Goal: Transaction & Acquisition: Purchase product/service

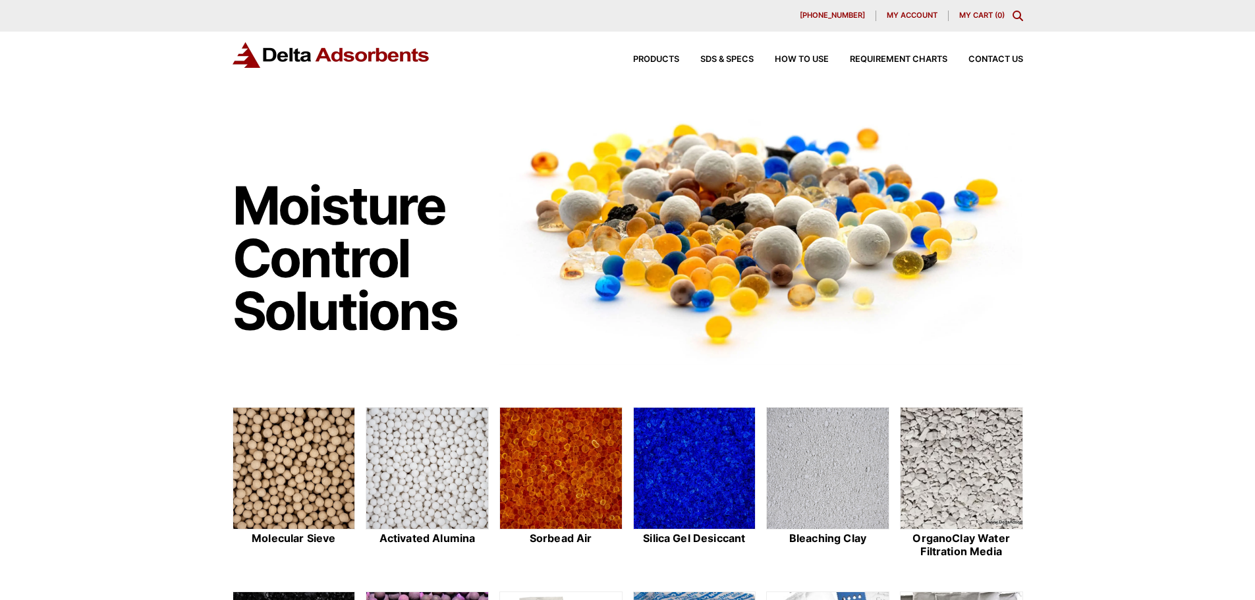
click at [914, 13] on span "My account" at bounding box center [911, 15] width 51 height 7
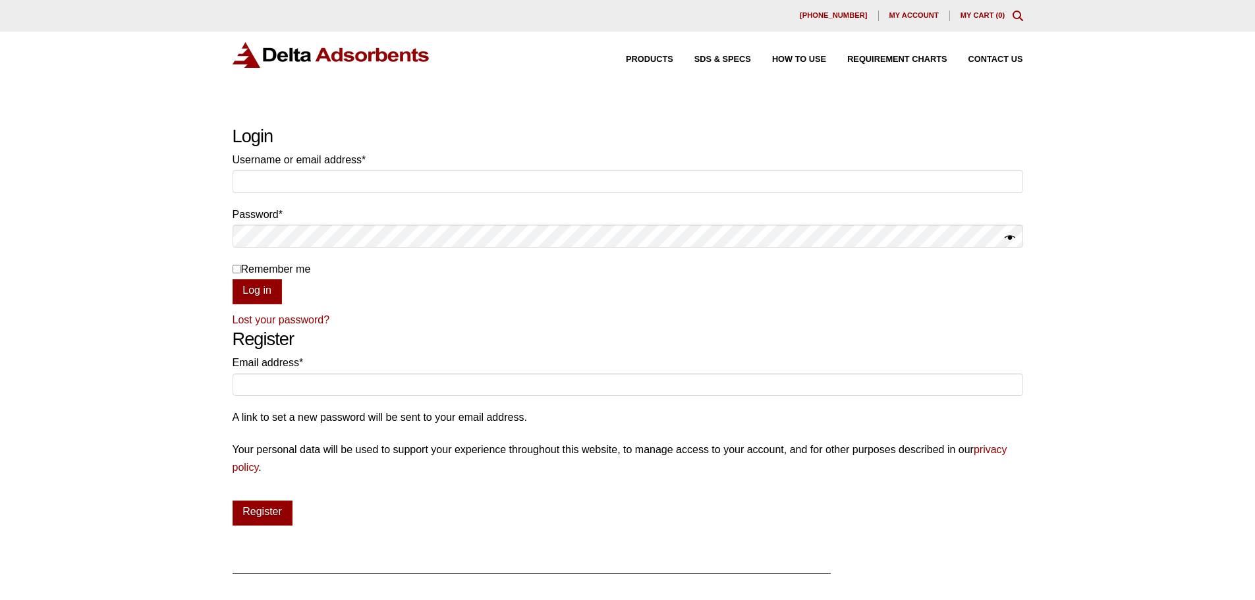
type input "[PERSON_NAME][EMAIL_ADDRESS][DOMAIN_NAME]"
click at [240, 269] on input "Remember me" at bounding box center [236, 269] width 9 height 9
checkbox input "true"
click at [244, 280] on button "Log in" at bounding box center [256, 291] width 49 height 25
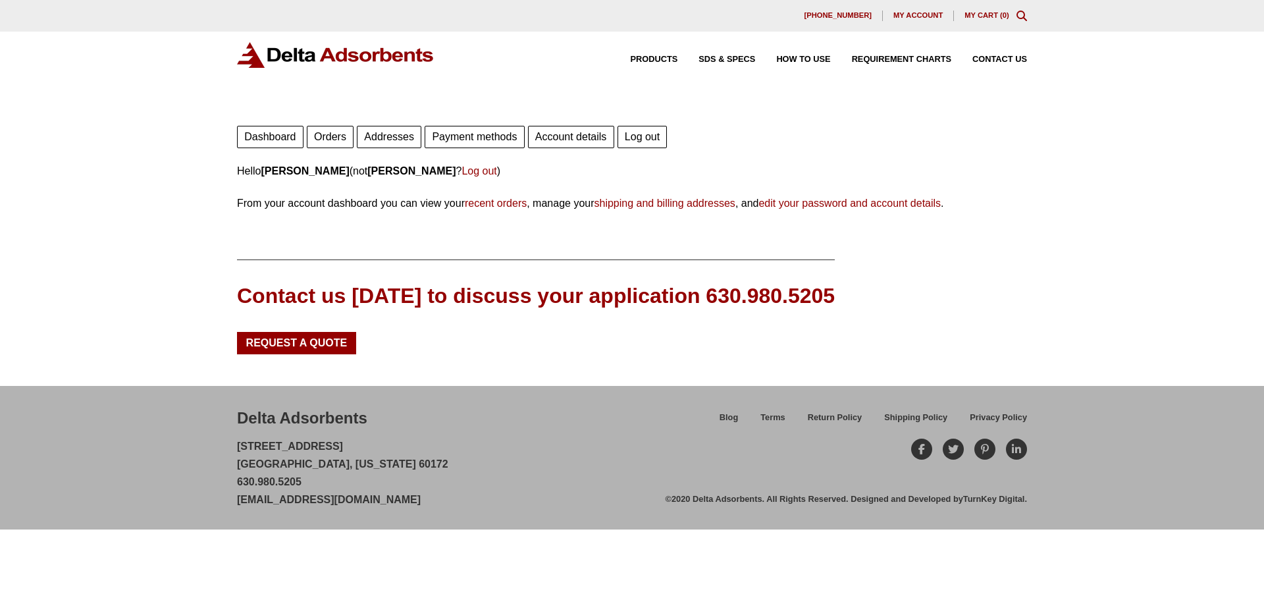
click at [325, 141] on link "Orders" at bounding box center [330, 137] width 47 height 22
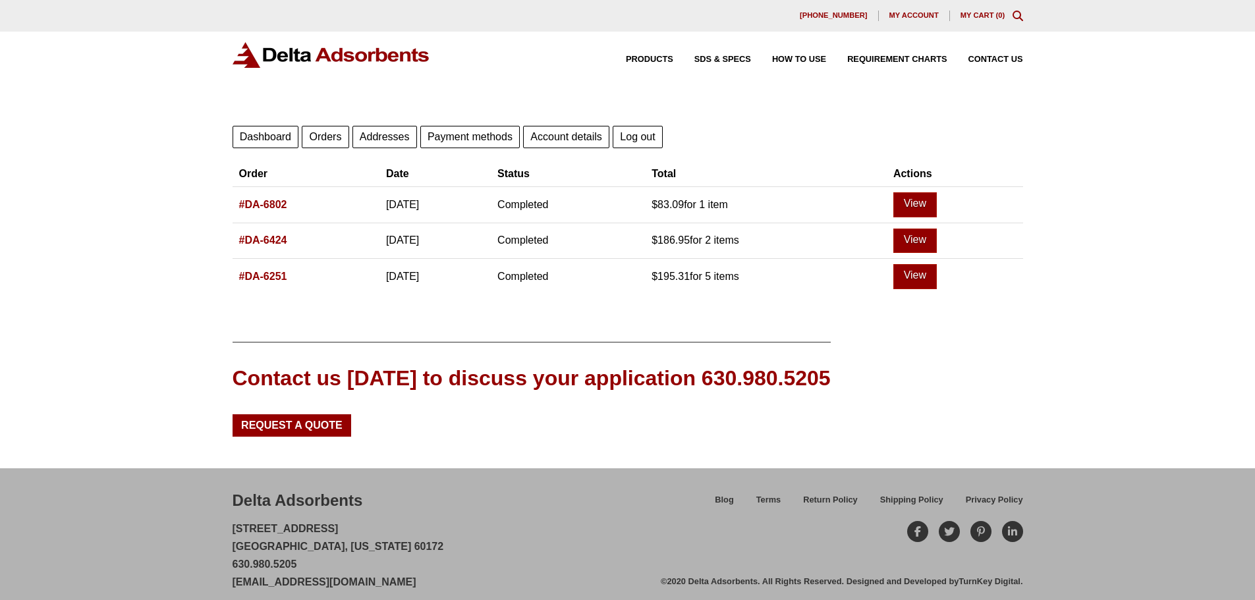
click at [266, 200] on link "#DA-6802" at bounding box center [263, 204] width 48 height 11
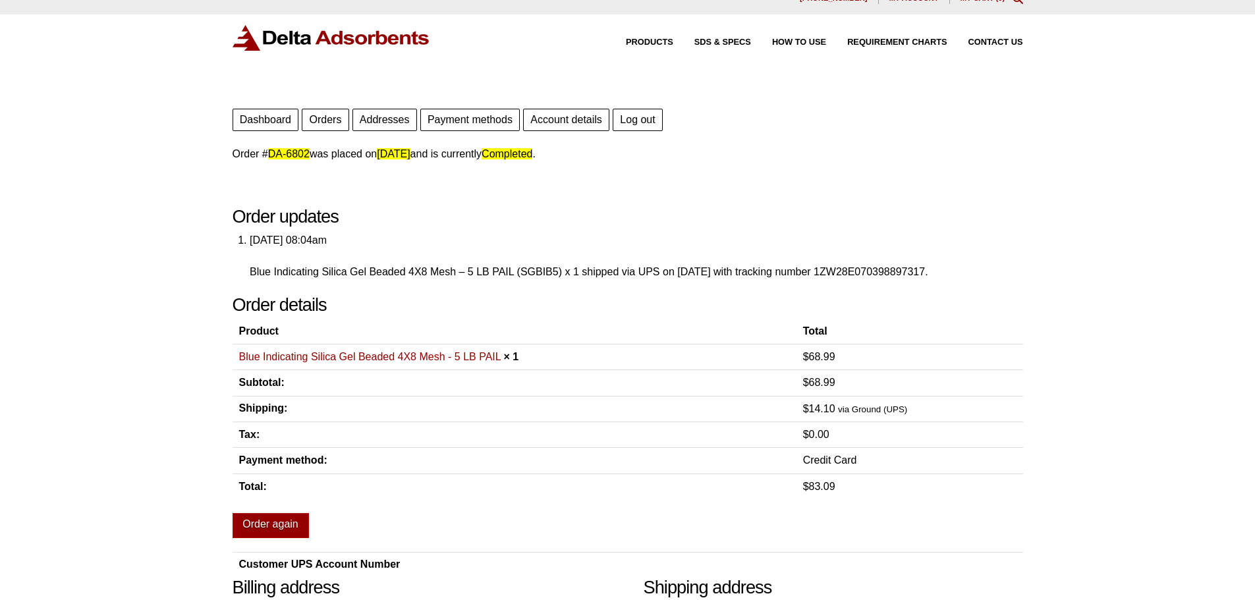
scroll to position [14, 0]
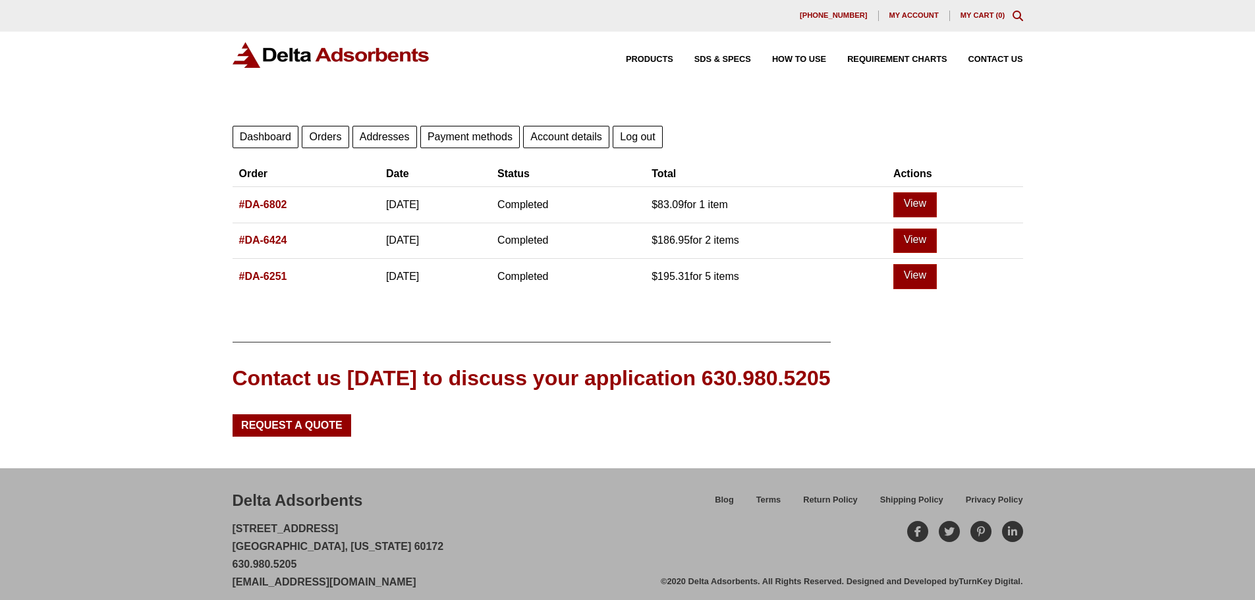
click at [275, 235] on th "#DA-6424" at bounding box center [305, 241] width 147 height 36
click at [276, 242] on link "#DA-6424" at bounding box center [263, 239] width 48 height 11
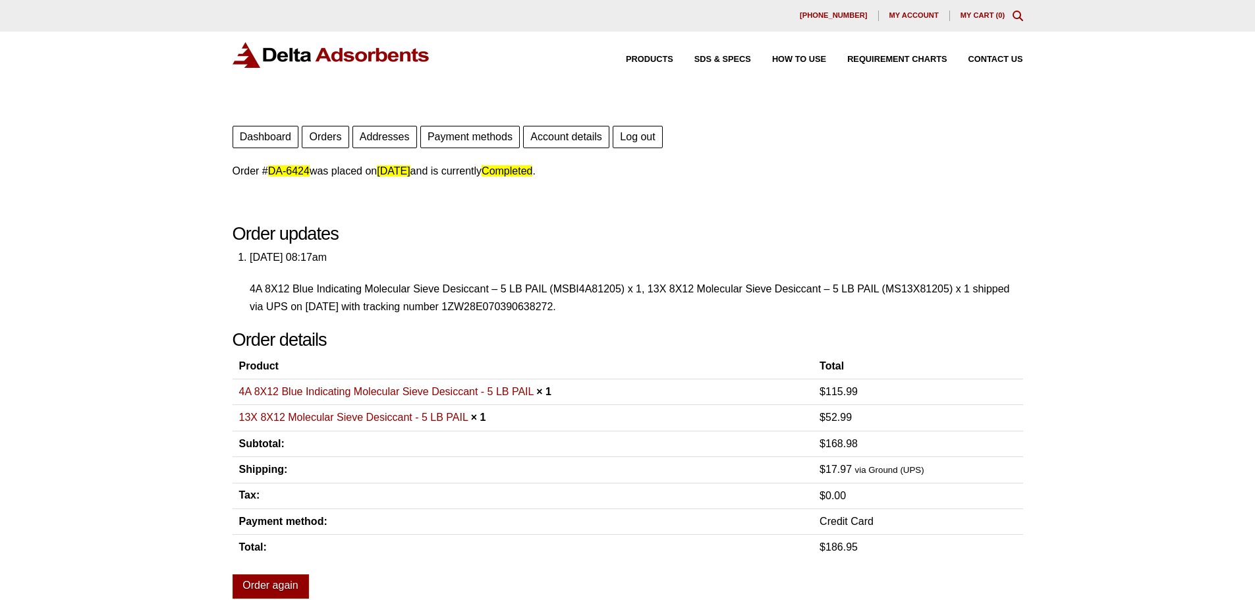
scroll to position [66, 0]
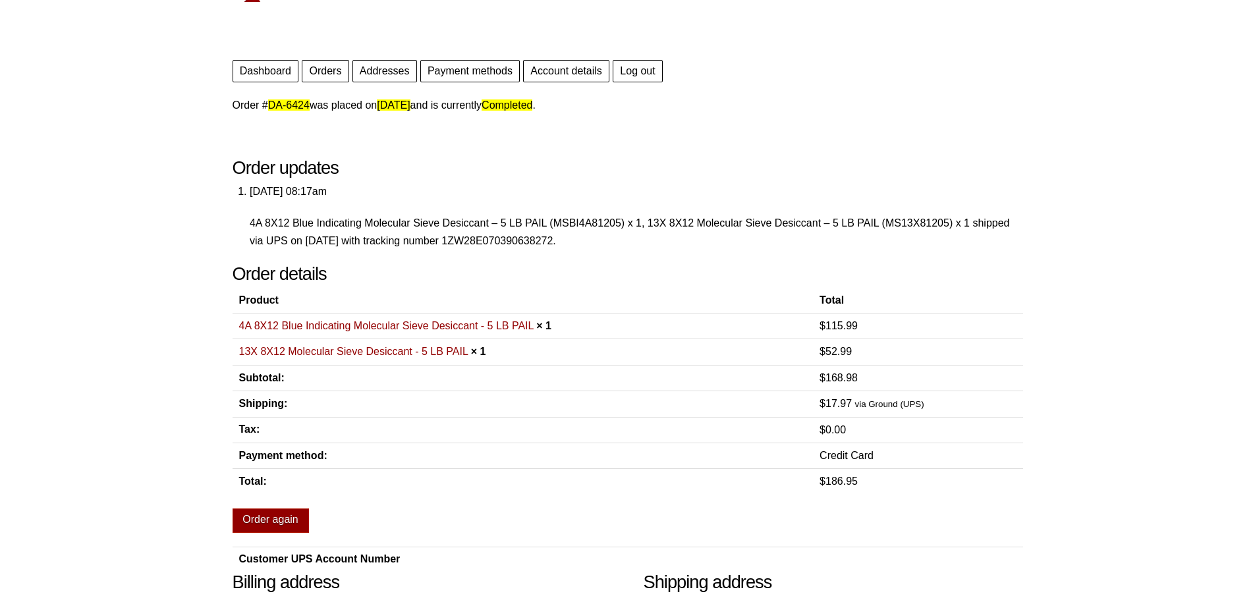
click at [367, 353] on link "13X 8X12 Molecular Sieve Desiccant - 5 LB PAIL" at bounding box center [353, 351] width 229 height 11
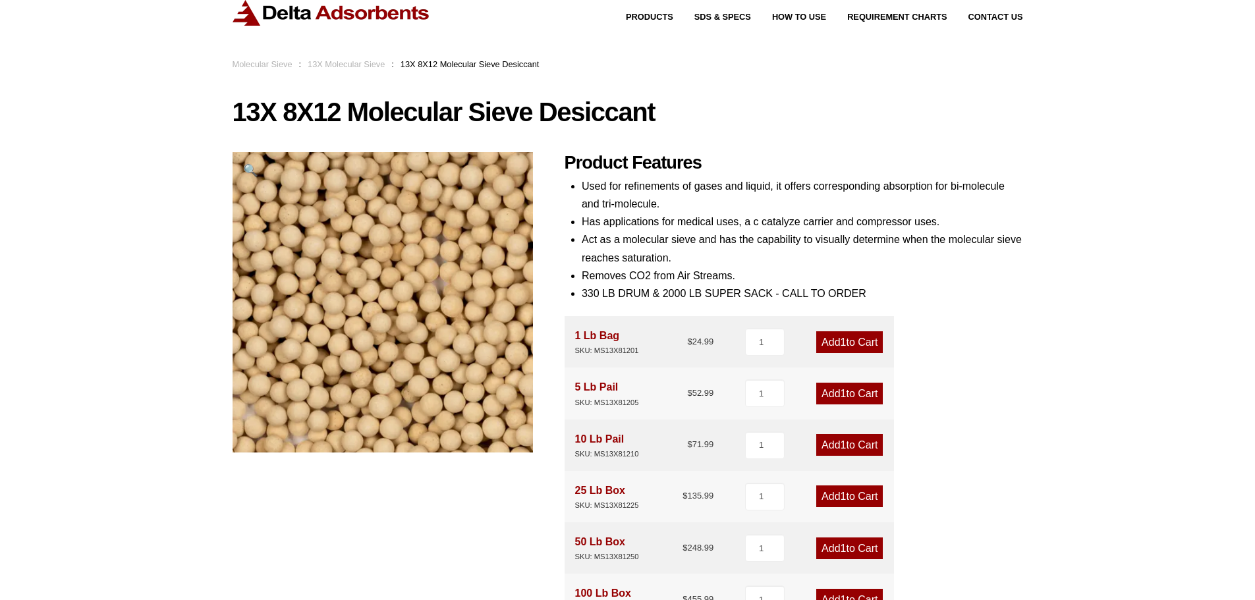
scroll to position [66, 0]
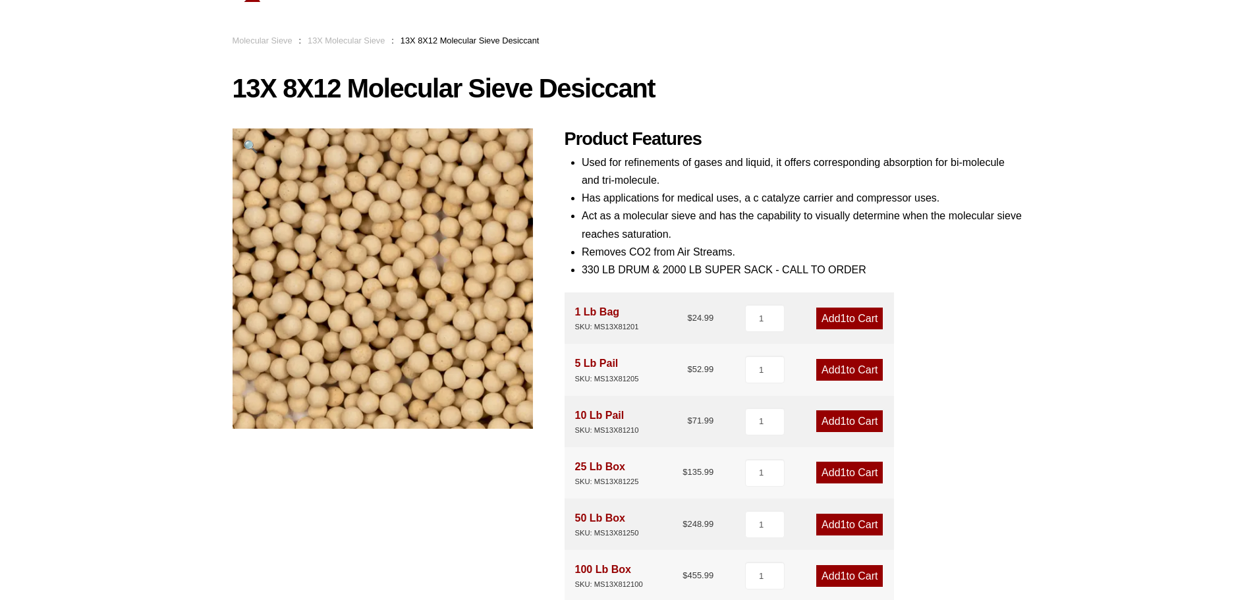
click at [843, 427] on link "Add 1 to Cart" at bounding box center [849, 421] width 67 height 22
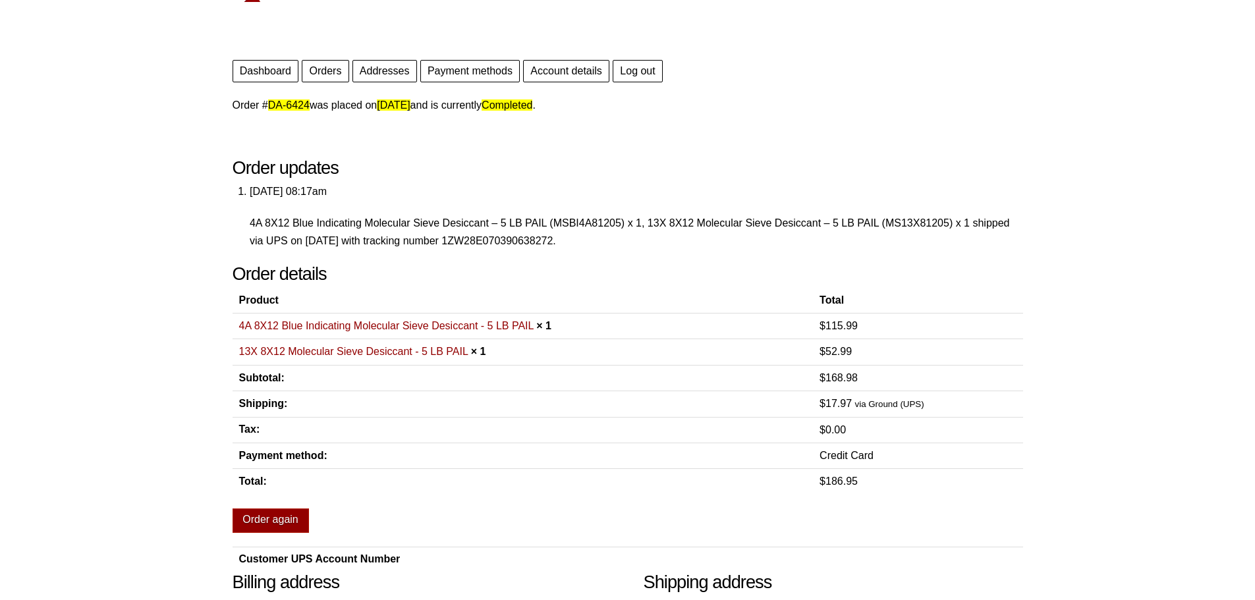
click at [479, 323] on link "4A 8X12 Blue Indicating Molecular Sieve Desiccant - 5 LB PAIL" at bounding box center [386, 325] width 294 height 11
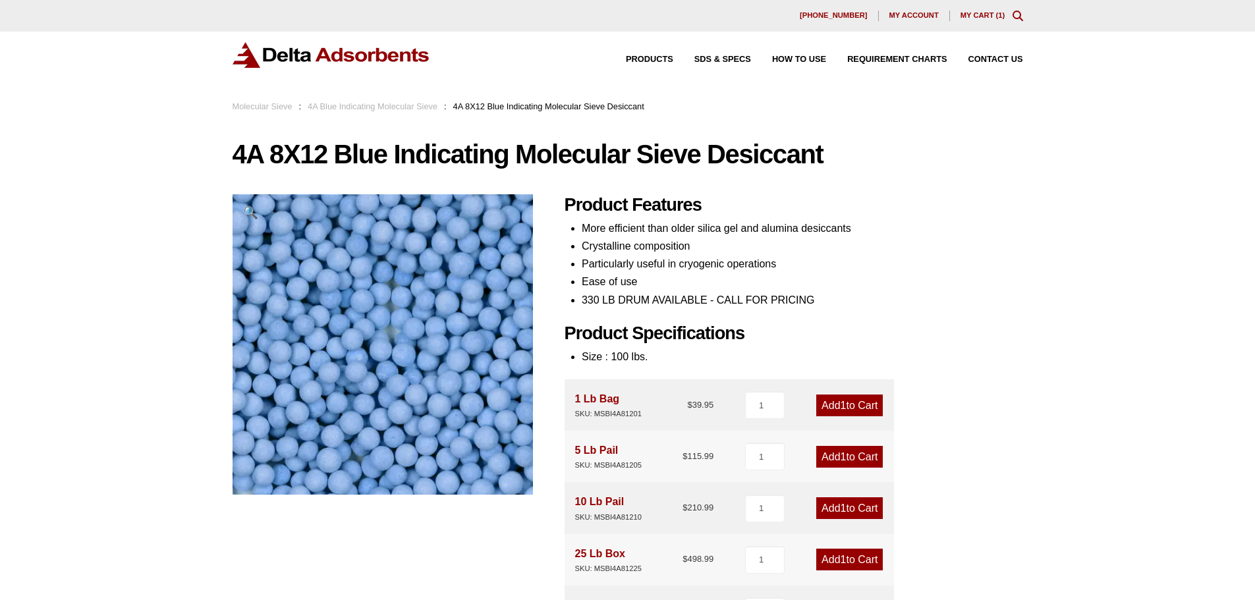
click at [857, 458] on link "Add 1 to Cart" at bounding box center [849, 457] width 67 height 22
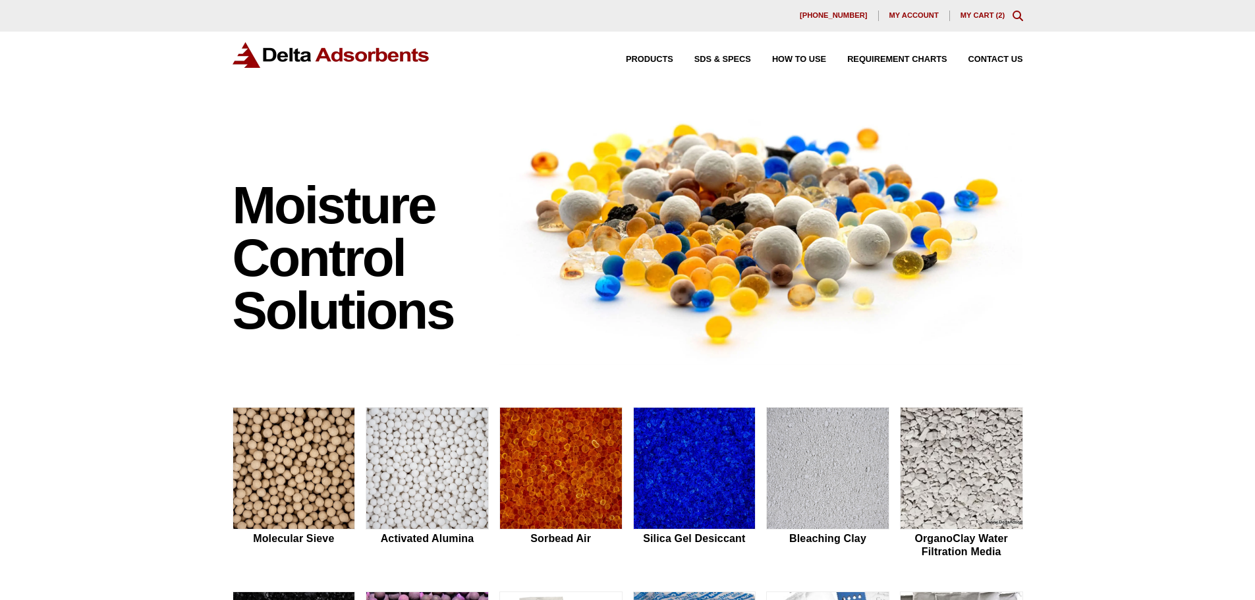
click at [986, 11] on link "My Cart ( 2 )" at bounding box center [982, 15] width 45 height 8
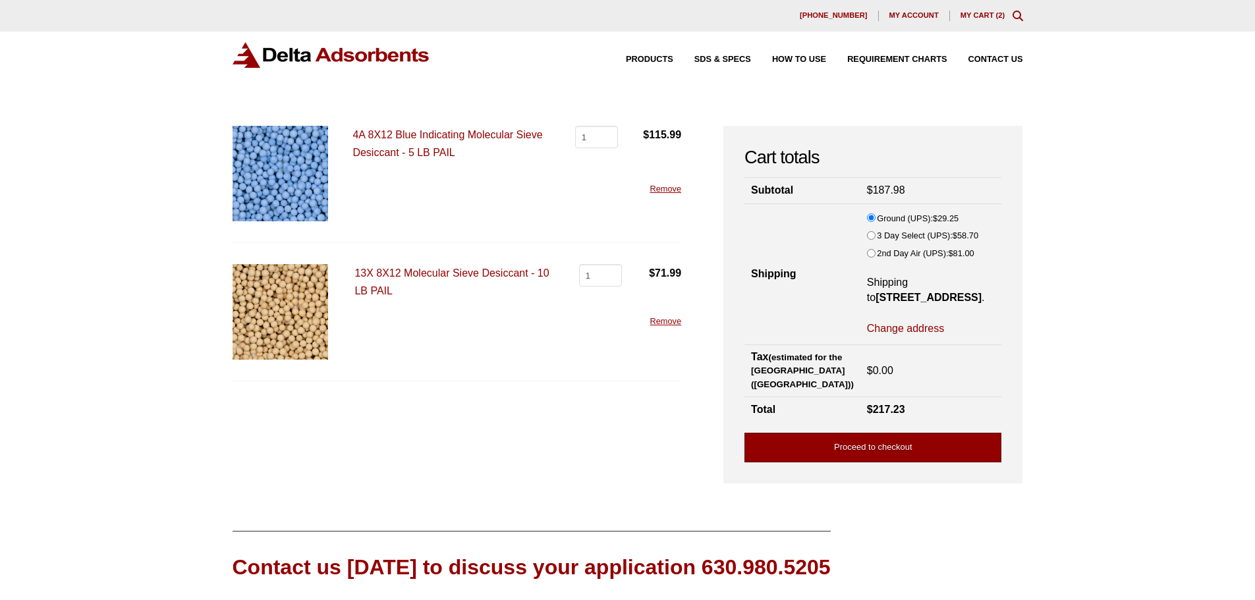
click at [868, 462] on link "Proceed to checkout" at bounding box center [872, 448] width 257 height 30
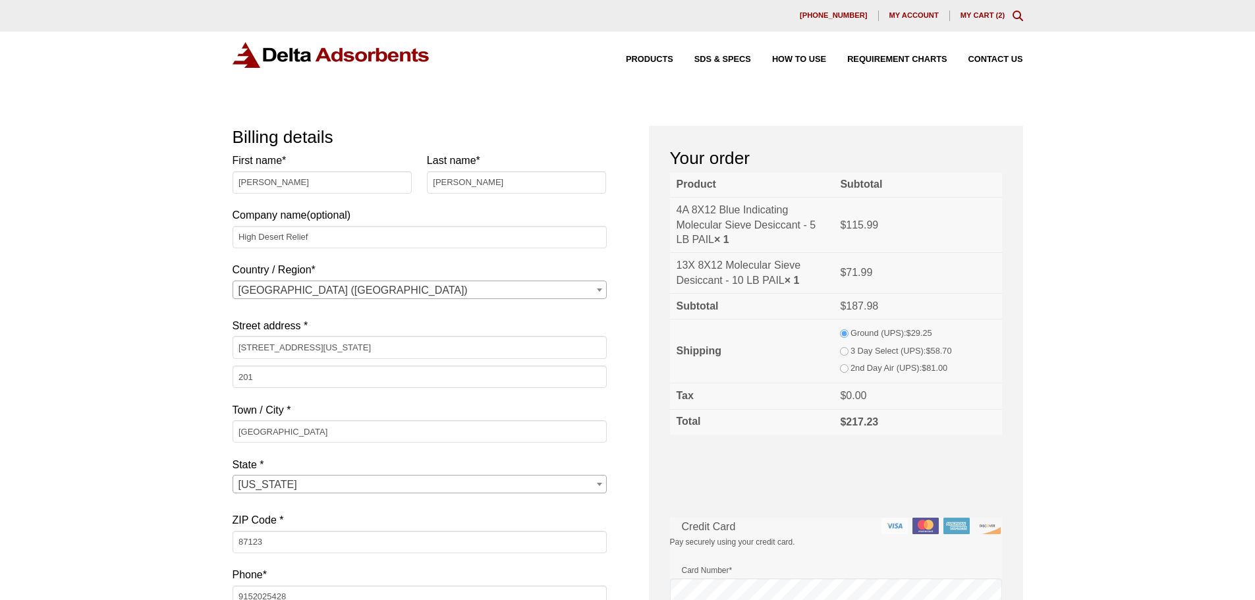
select select "NM"
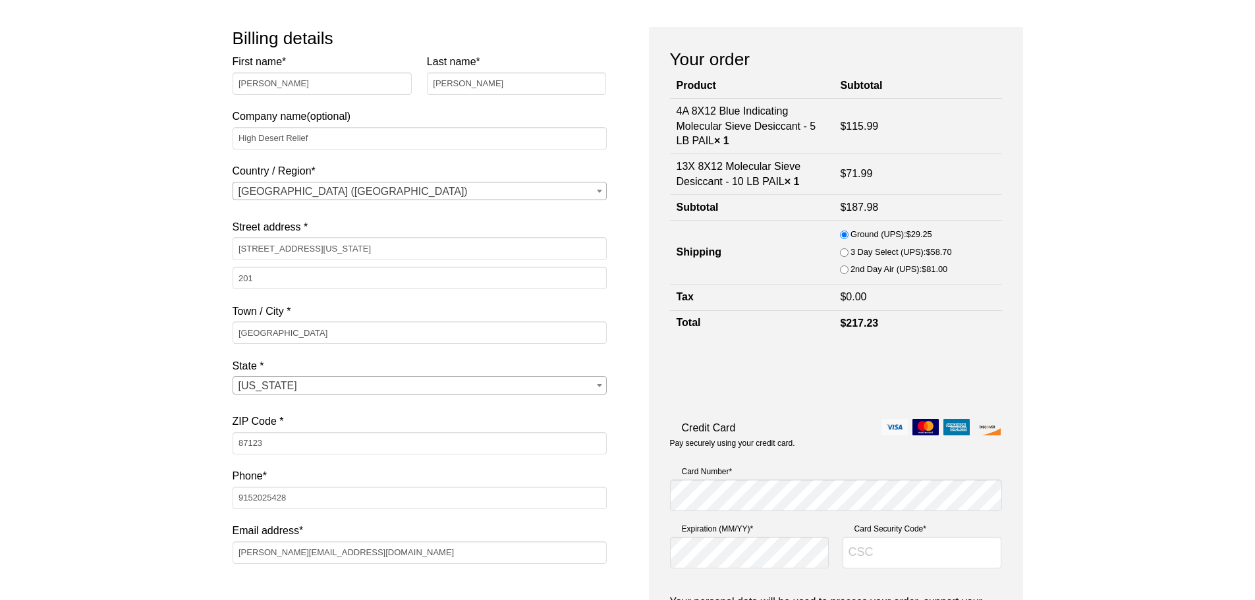
scroll to position [132, 0]
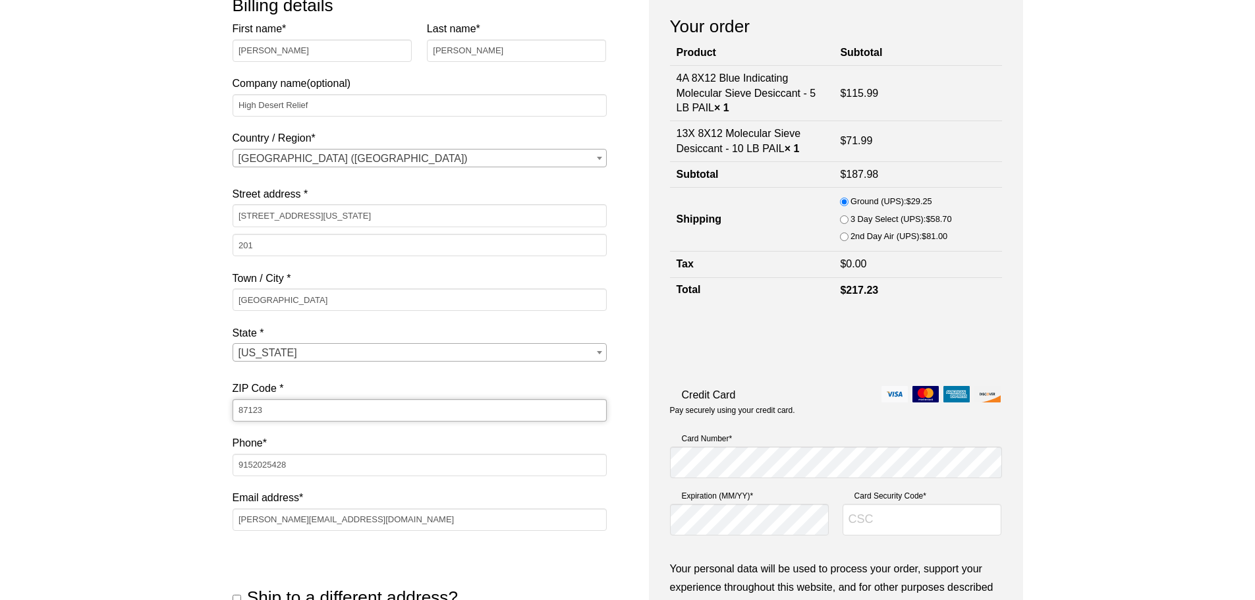
click at [305, 406] on input "87123" at bounding box center [419, 410] width 374 height 22
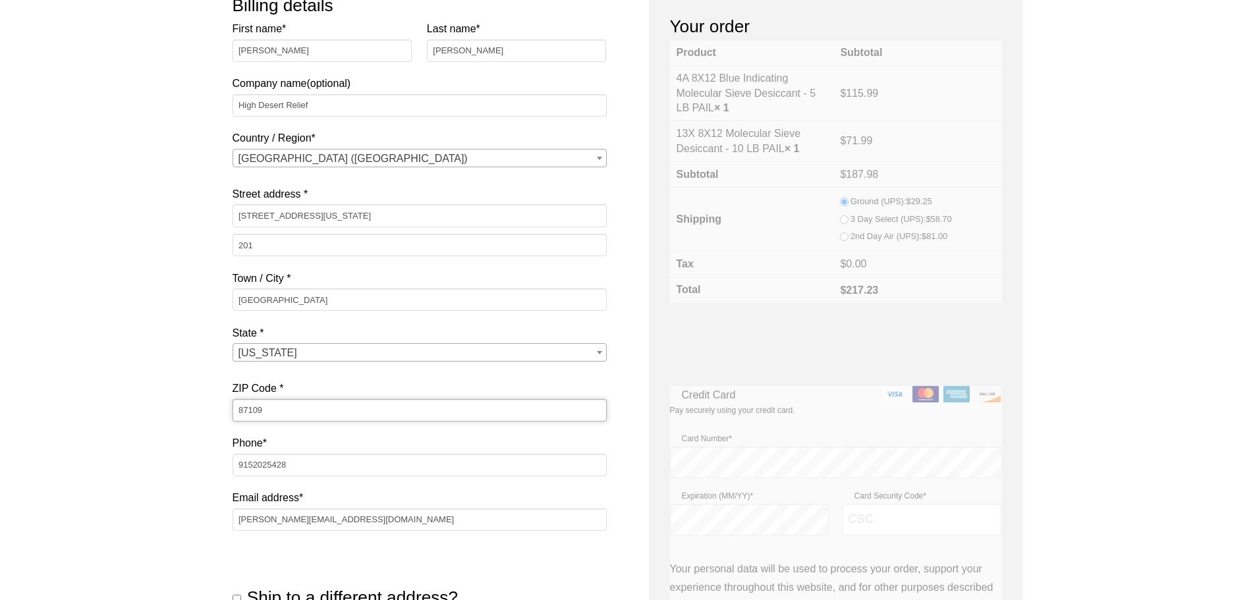
type input "87109"
click at [240, 556] on div "Ship to a different address? First name * [PERSON_NAME] Last name * [PERSON_NAM…" at bounding box center [419, 579] width 374 height 72
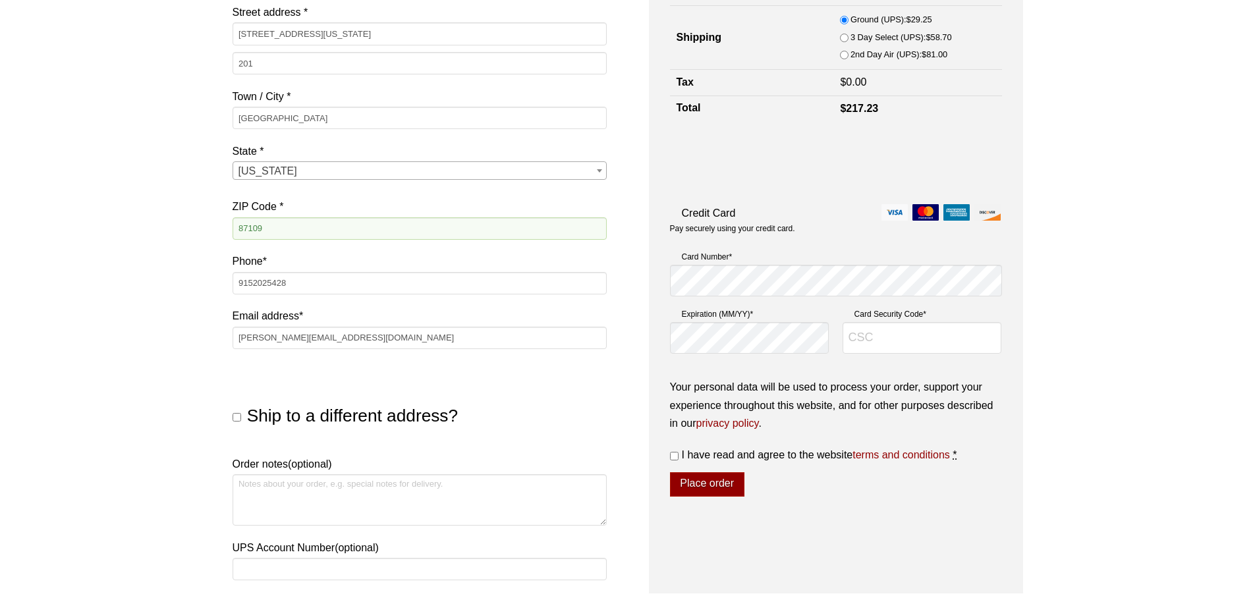
scroll to position [329, 0]
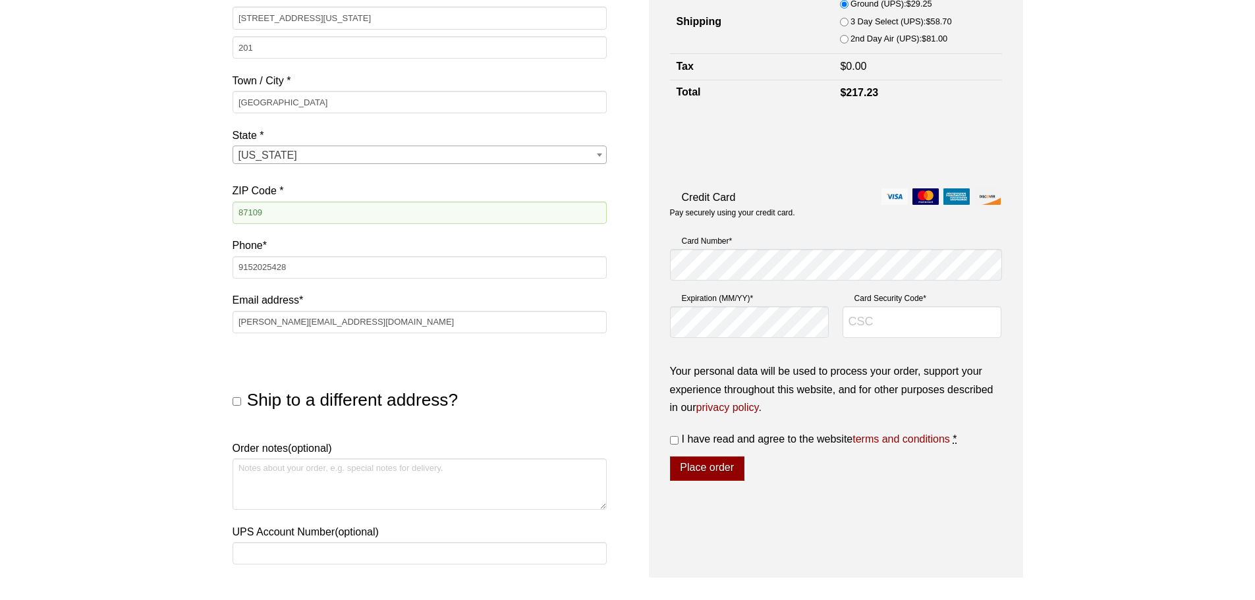
click at [238, 404] on input "Ship to a different address?" at bounding box center [236, 401] width 9 height 9
checkbox input "true"
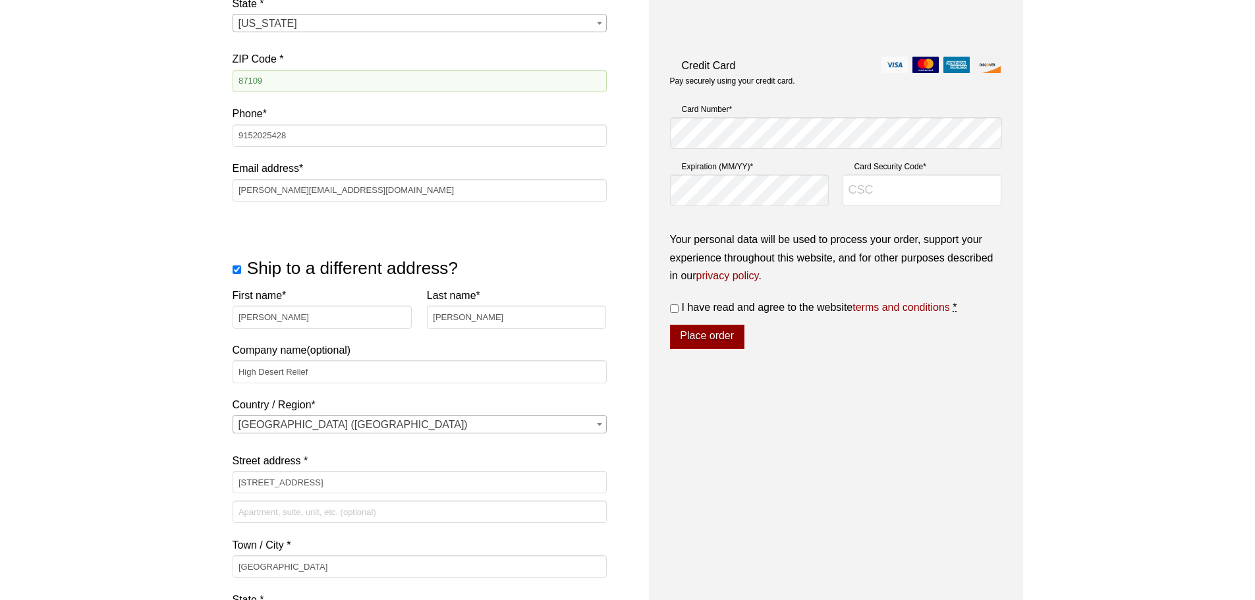
scroll to position [263, 0]
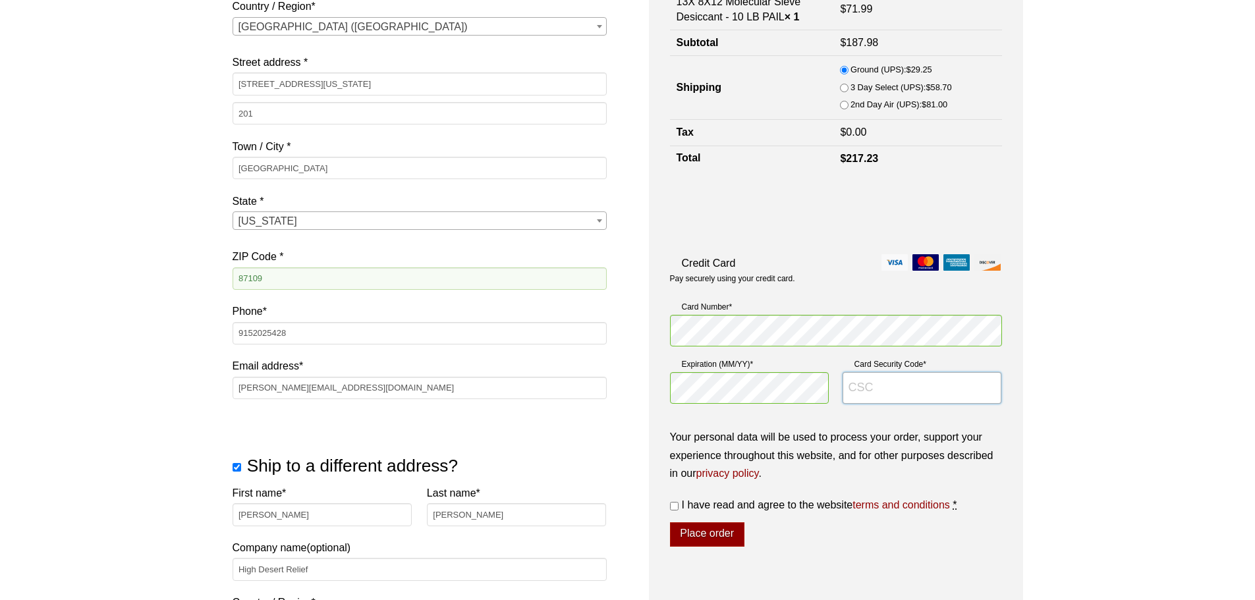
click at [931, 393] on input "Card Security Code *" at bounding box center [921, 388] width 159 height 32
type input "124"
click at [675, 502] on input "I have read and agree to the website terms and conditions *" at bounding box center [674, 506] width 9 height 9
checkbox input "true"
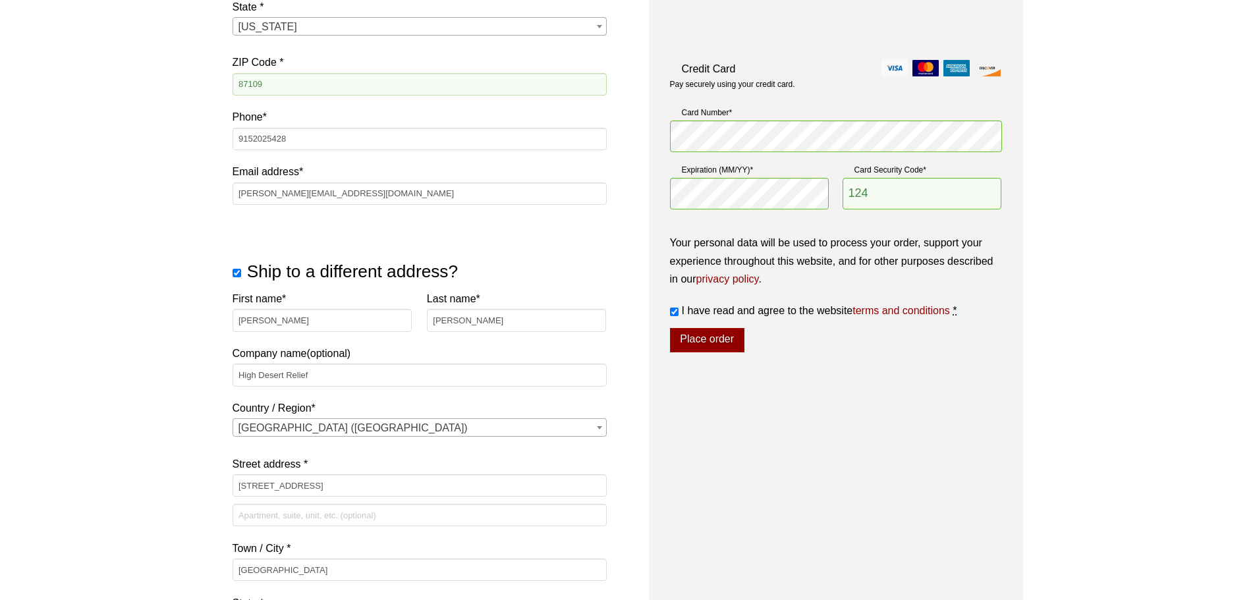
scroll to position [461, 0]
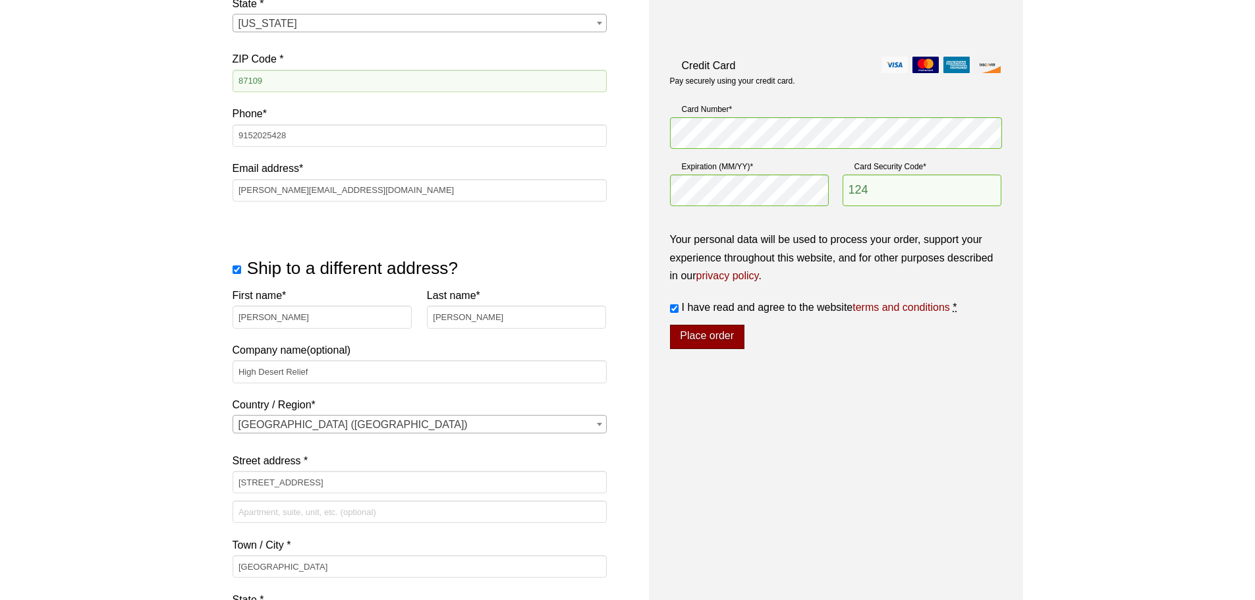
click at [697, 329] on button "Place order" at bounding box center [707, 337] width 74 height 25
